Goal: Information Seeking & Learning: Learn about a topic

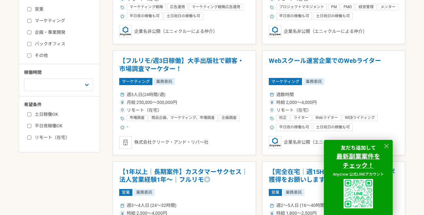
scroll to position [246, 0]
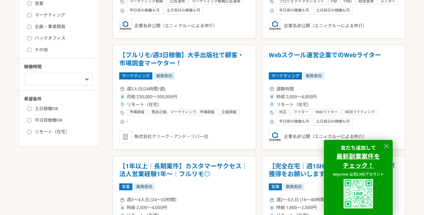
click at [28, 130] on input "リモート（在宅）" at bounding box center [29, 132] width 4 height 4
checkbox input "true"
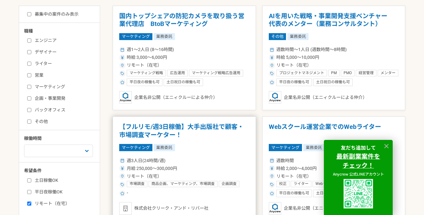
scroll to position [134, 0]
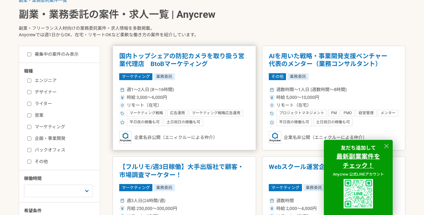
click at [209, 96] on div "時給 3,000〜6,000円" at bounding box center [184, 97] width 130 height 7
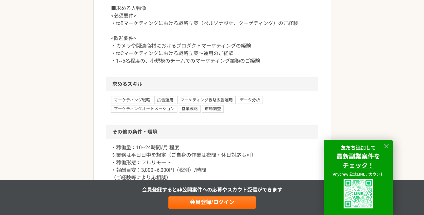
scroll to position [514, 0]
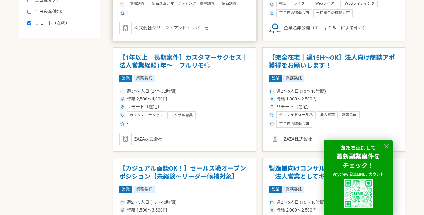
scroll to position [358, 0]
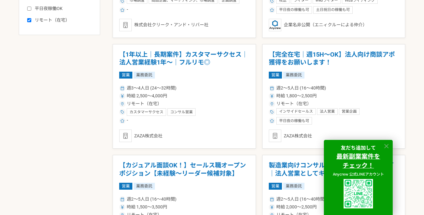
click at [386, 146] on icon at bounding box center [387, 146] width 4 height 4
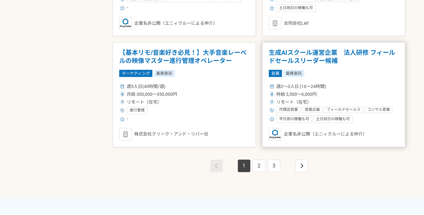
scroll to position [1140, 0]
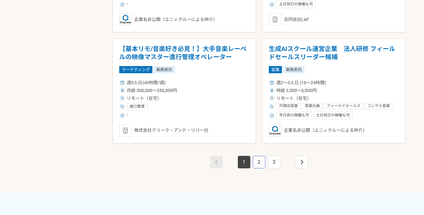
click at [261, 161] on link "2" at bounding box center [259, 162] width 13 height 13
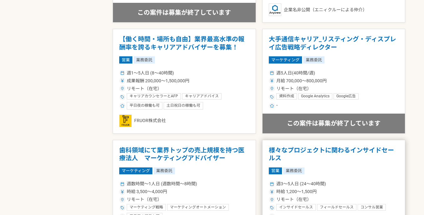
scroll to position [626, 0]
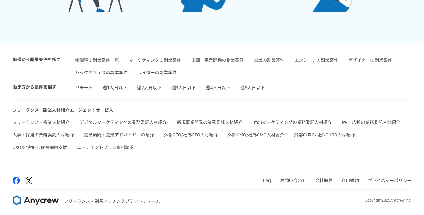
scroll to position [246, 0]
